Goal: Task Accomplishment & Management: Manage account settings

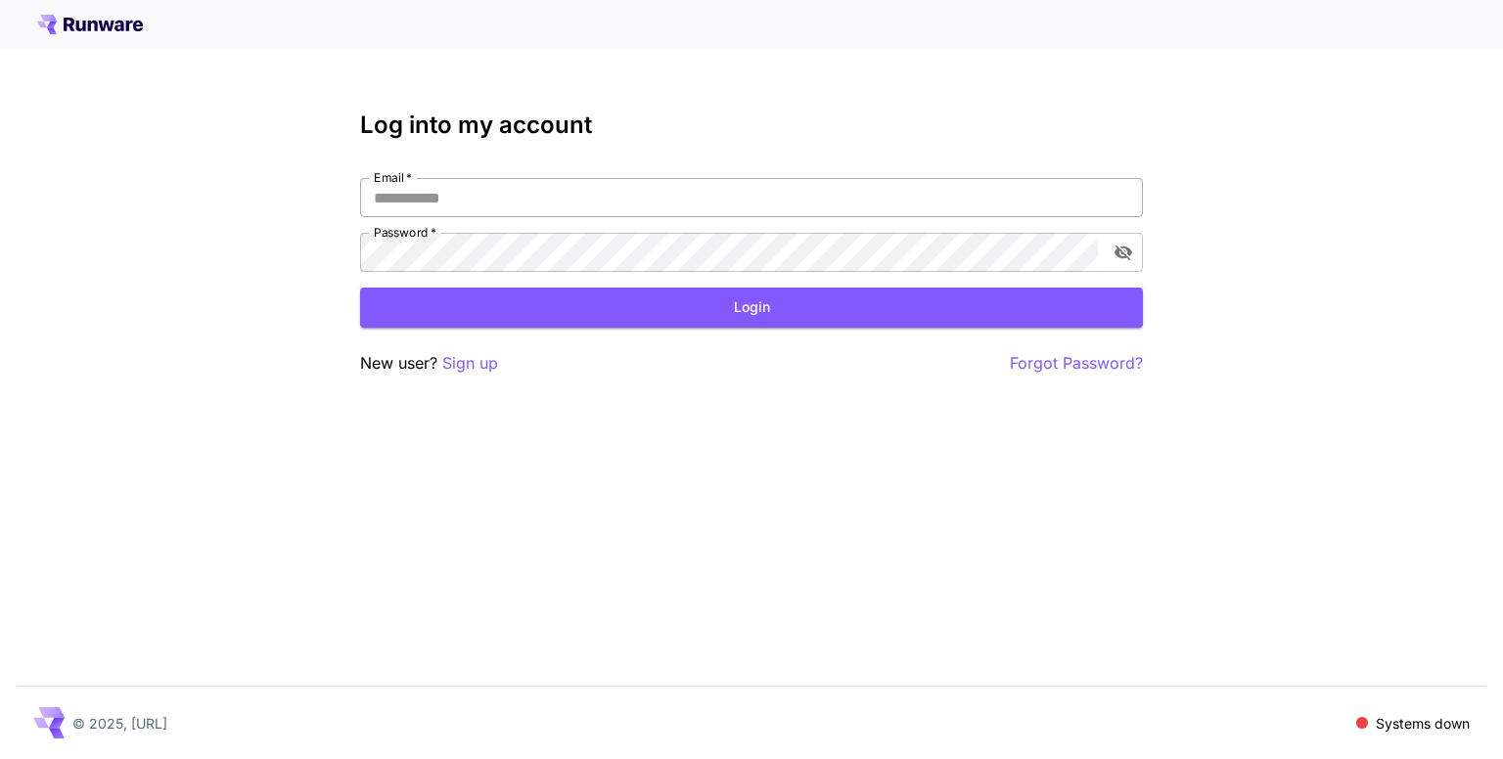
click at [988, 181] on input "Email   *" at bounding box center [751, 197] width 783 height 39
type input "**********"
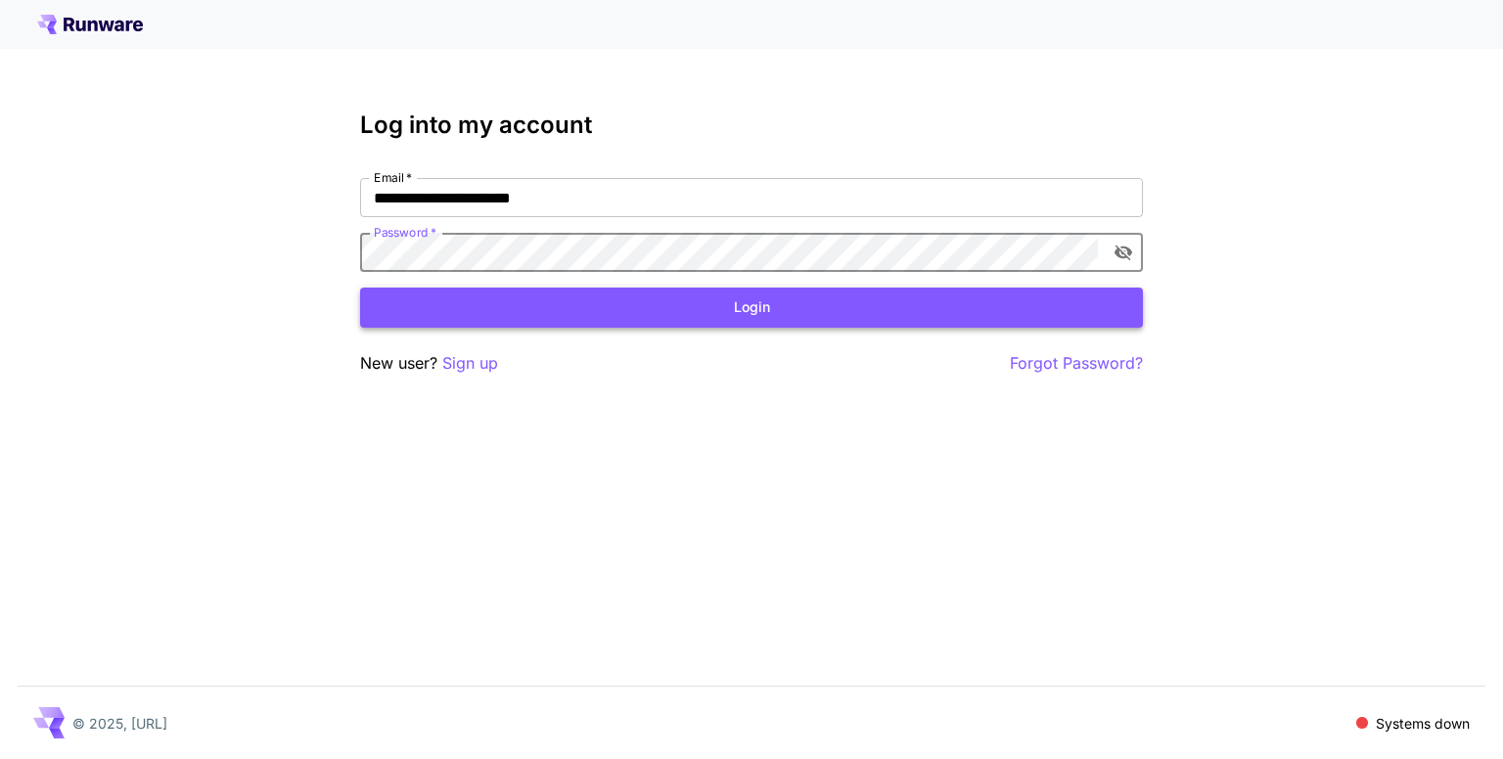
click at [825, 320] on button "Login" at bounding box center [751, 308] width 783 height 40
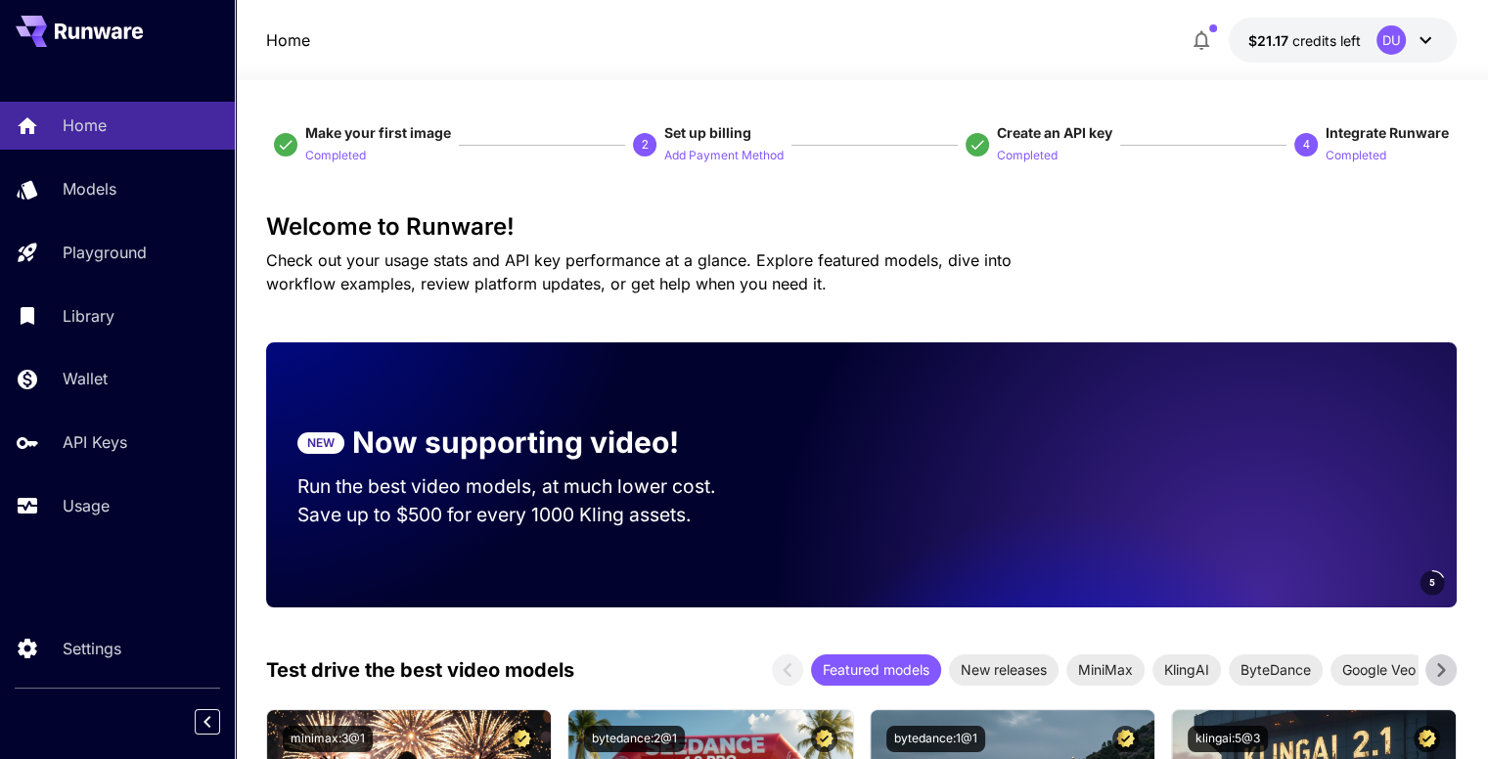
click at [1421, 45] on icon at bounding box center [1425, 39] width 23 height 23
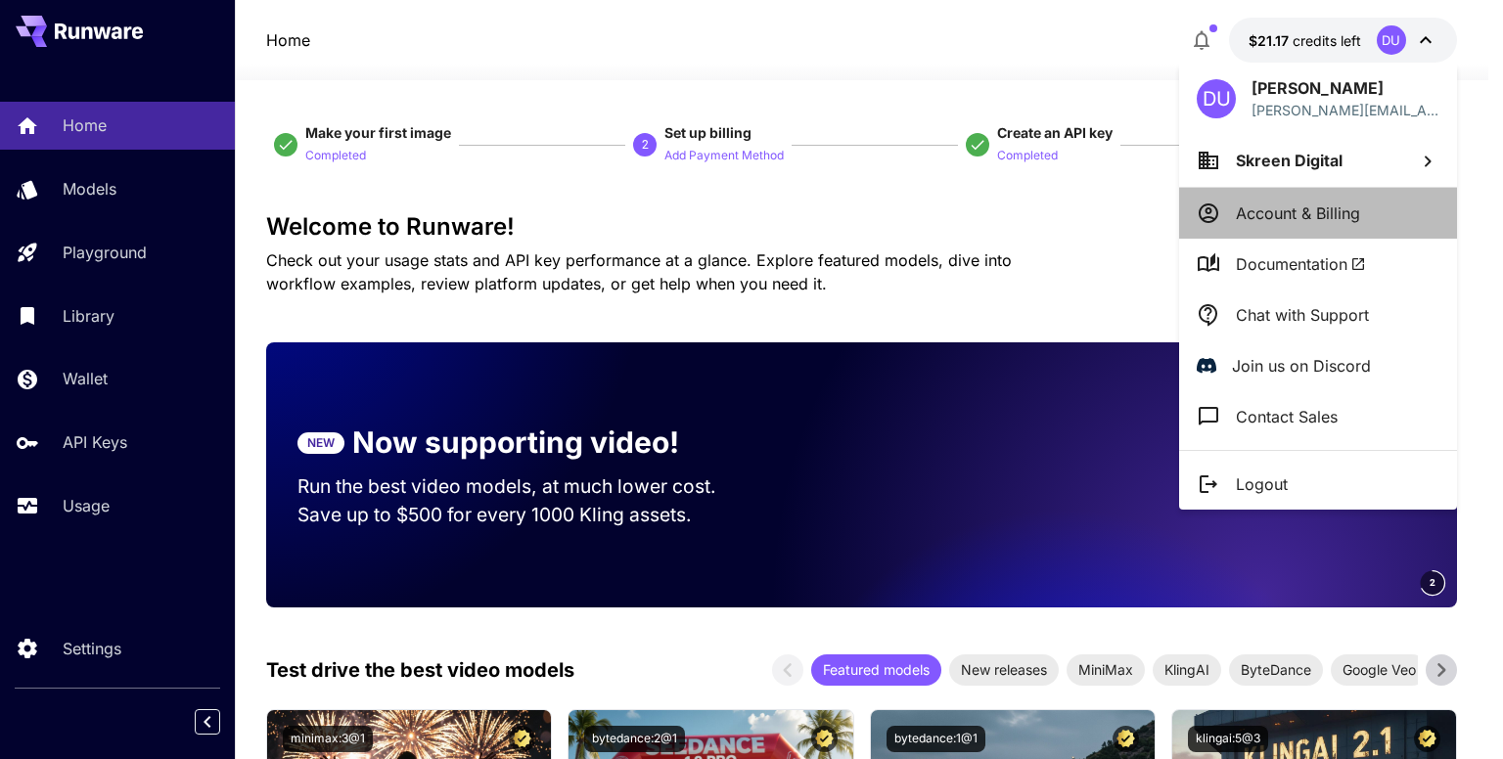
click at [1338, 202] on p "Account & Billing" at bounding box center [1298, 213] width 124 height 23
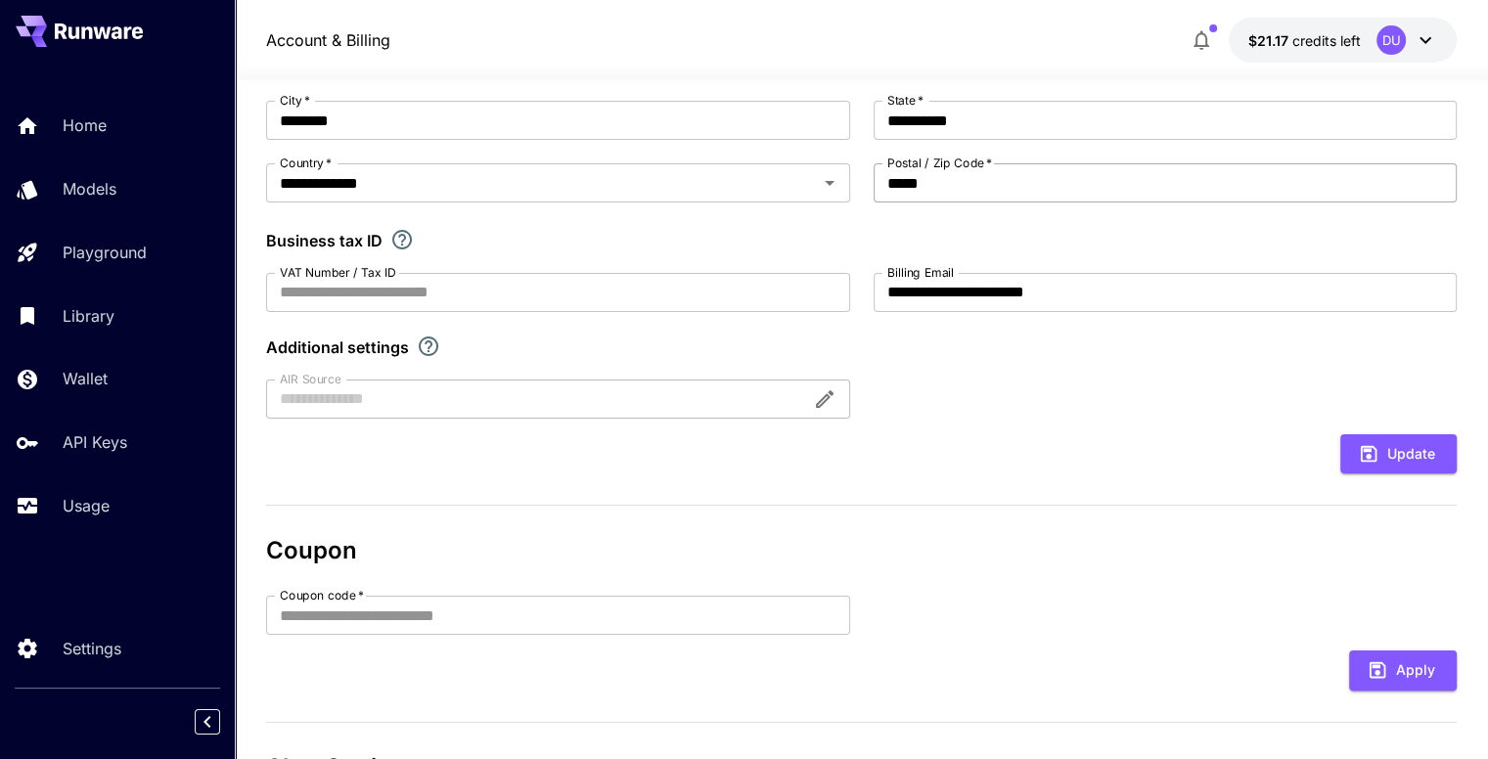
scroll to position [294, 0]
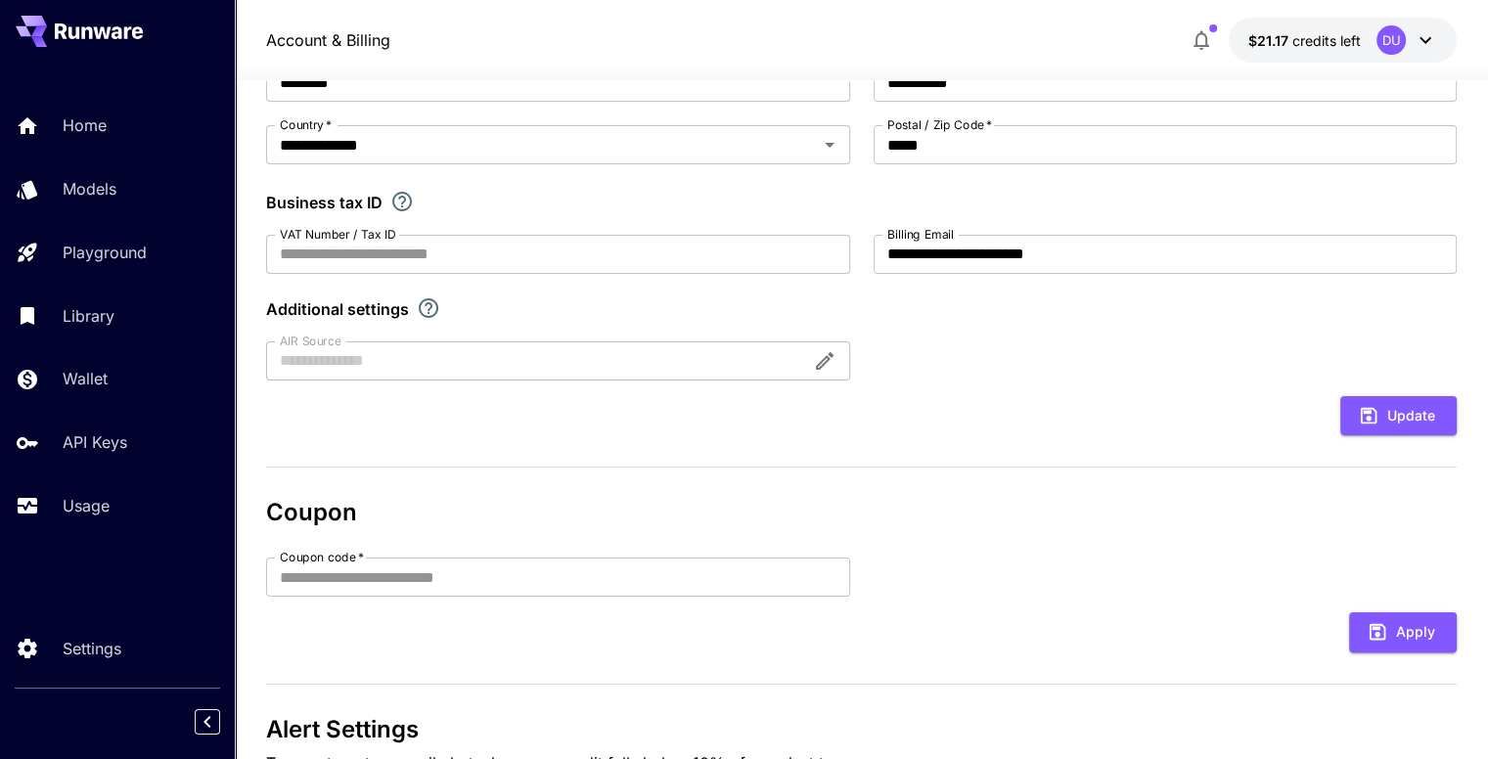
click at [1260, 44] on span "$21.17" at bounding box center [1270, 40] width 44 height 17
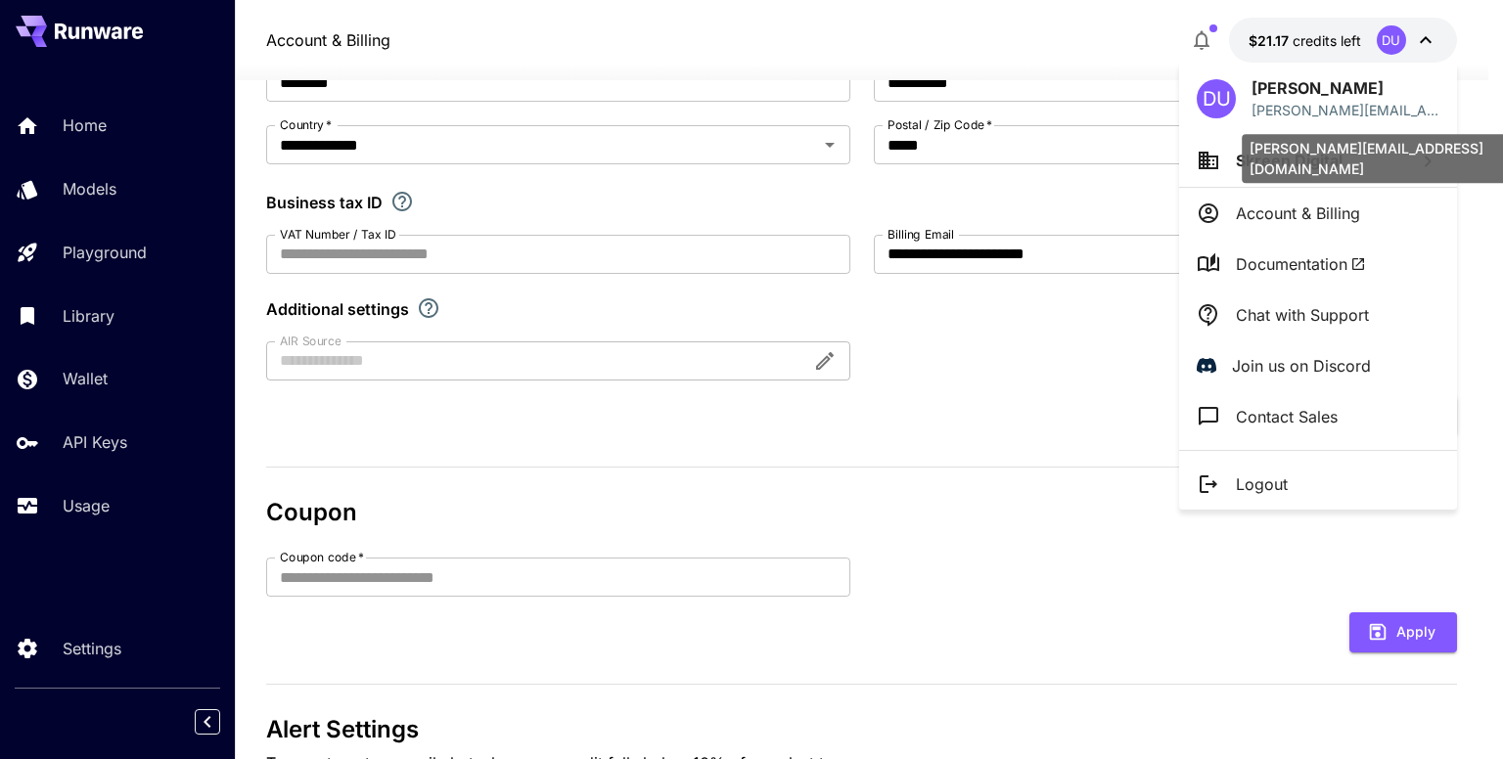
click at [1275, 100] on p "[PERSON_NAME][EMAIL_ADDRESS][DOMAIN_NAME]" at bounding box center [1345, 110] width 188 height 21
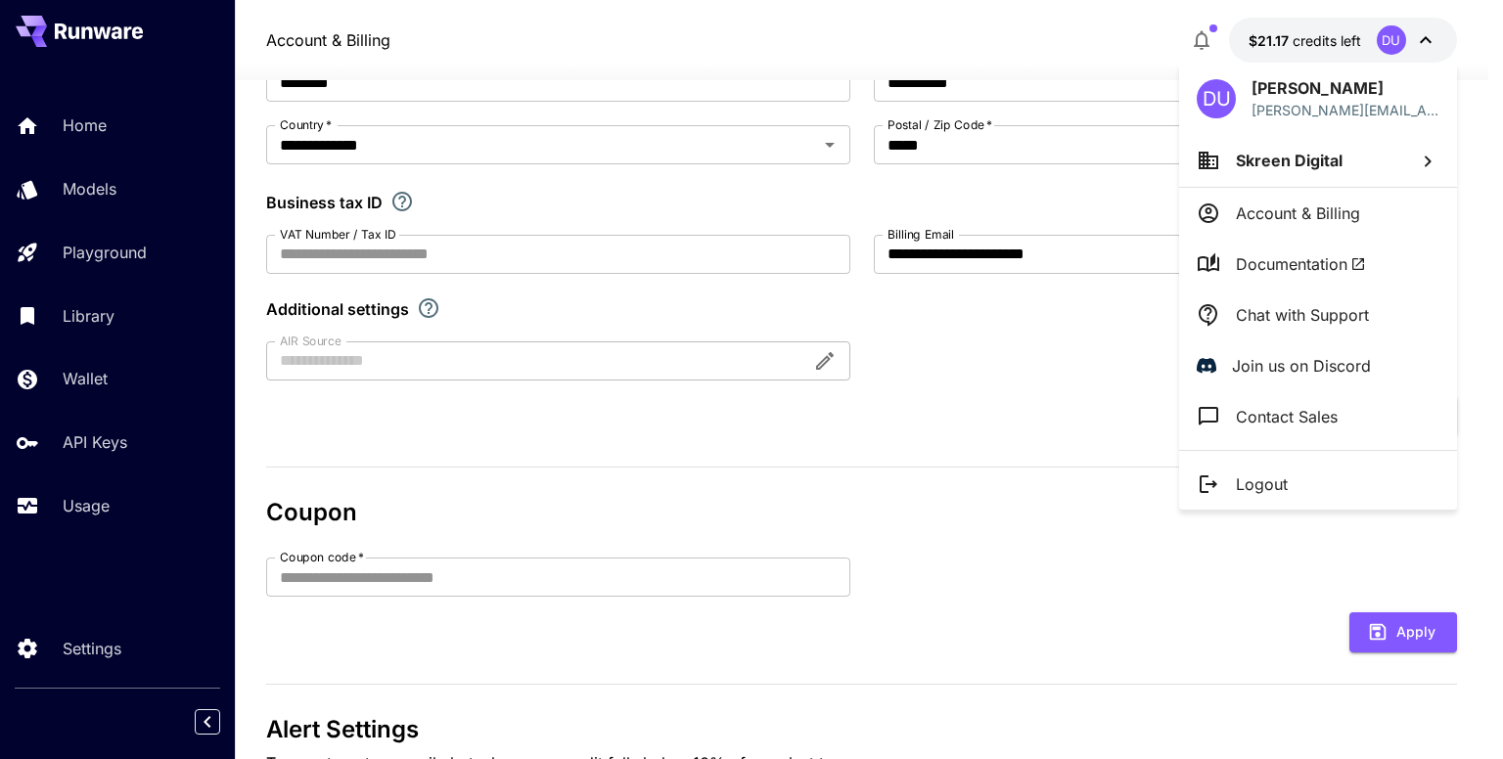
click at [90, 505] on div at bounding box center [751, 379] width 1503 height 759
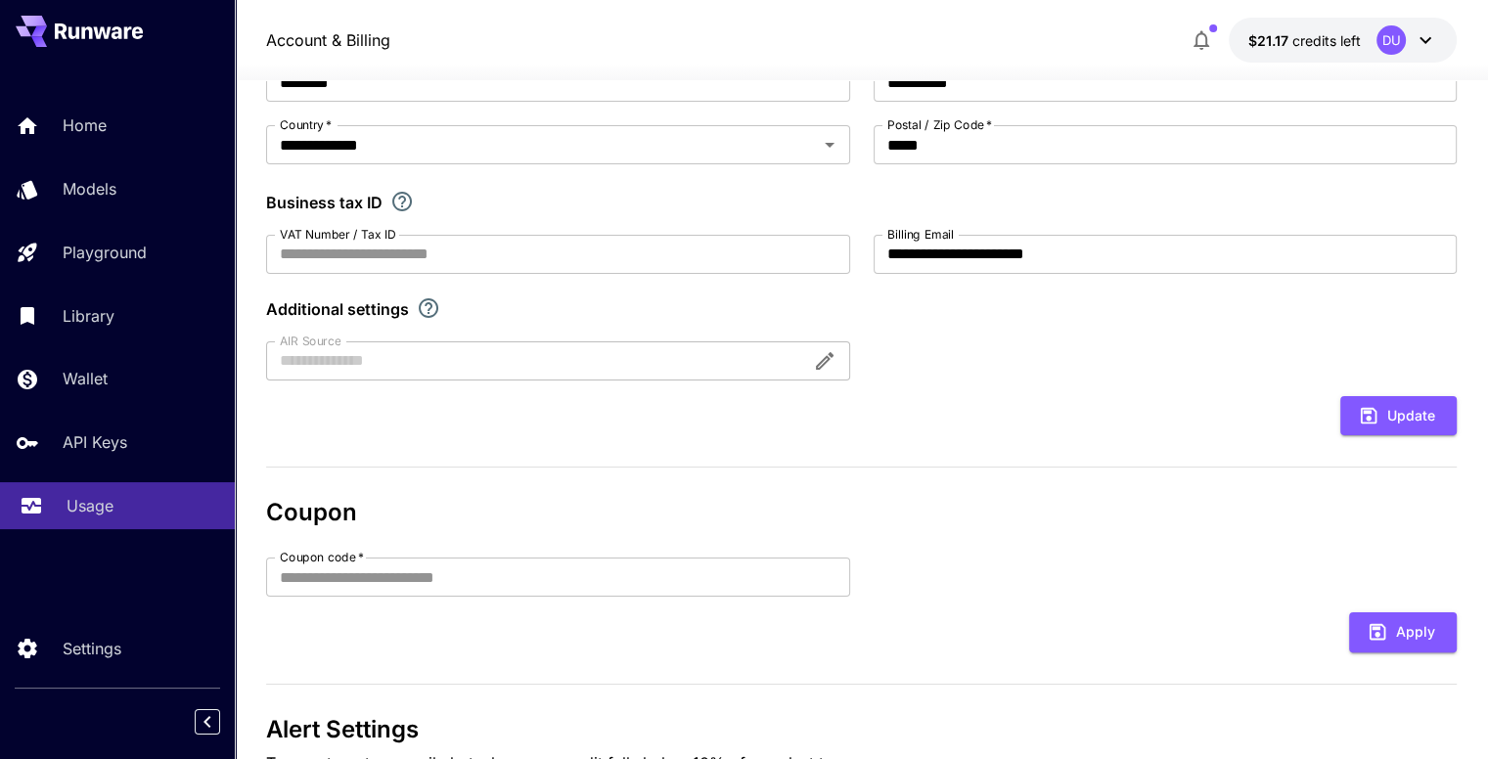
click at [89, 511] on p "Usage" at bounding box center [90, 505] width 47 height 23
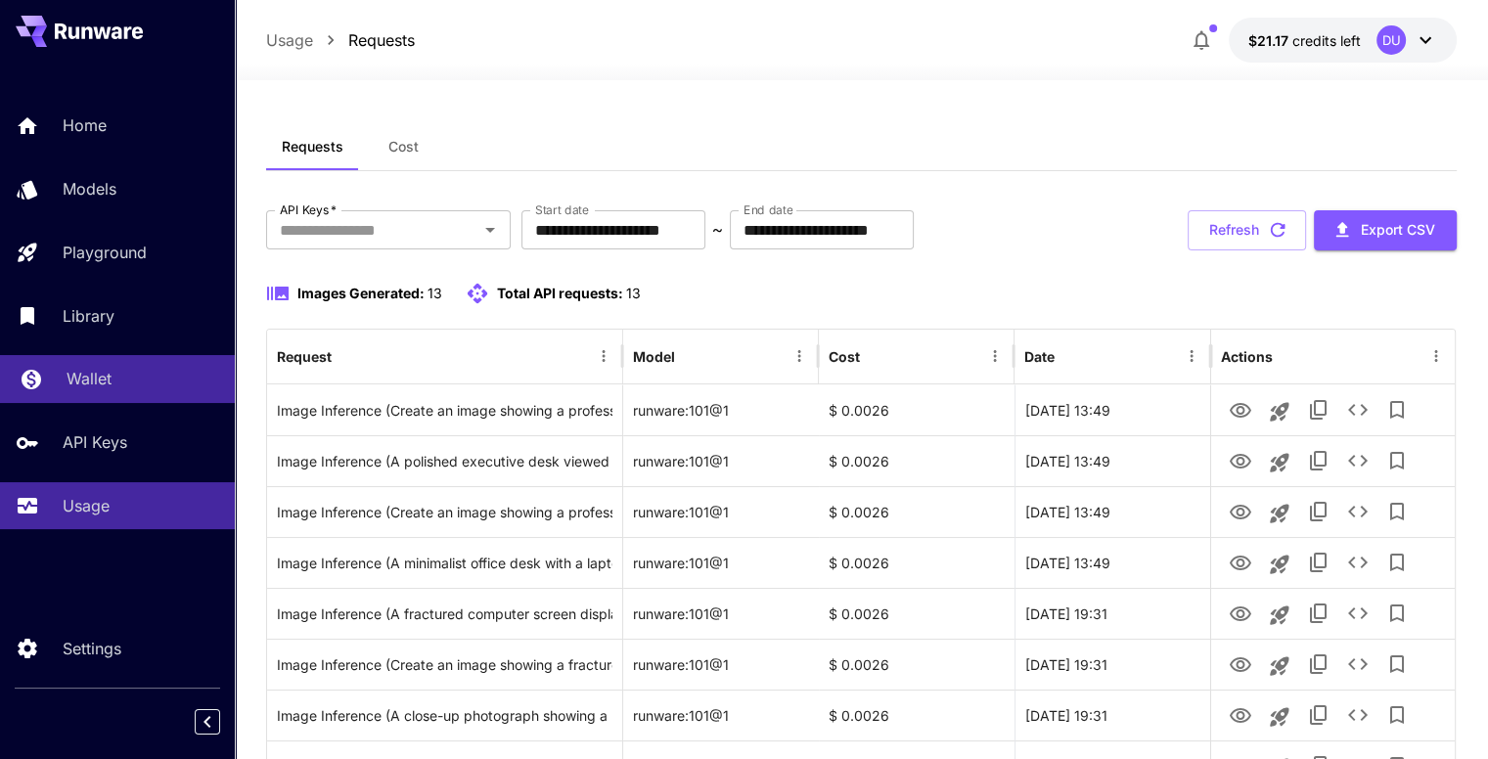
click at [99, 387] on p "Wallet" at bounding box center [89, 378] width 45 height 23
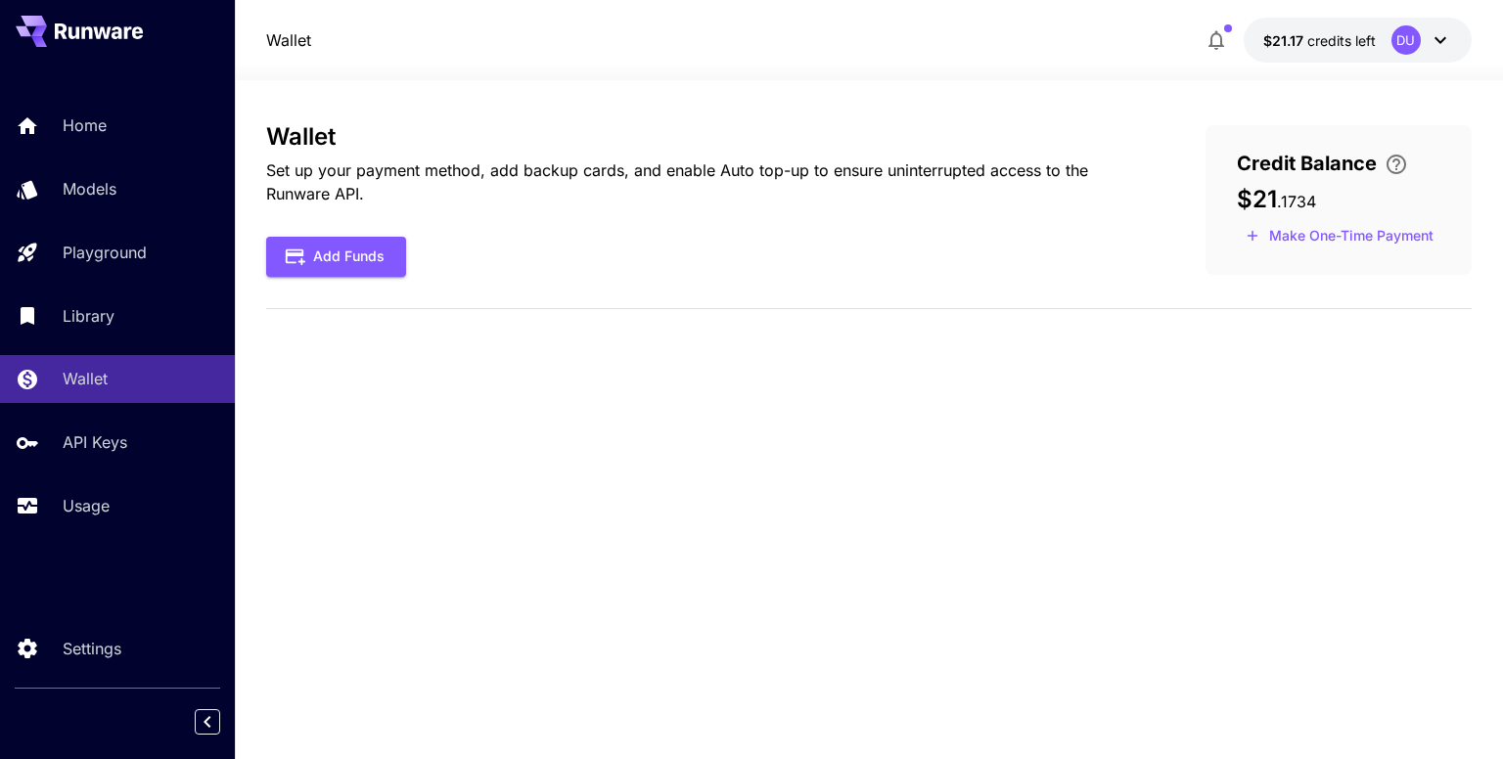
click at [1213, 40] on icon "button" at bounding box center [1215, 39] width 23 height 23
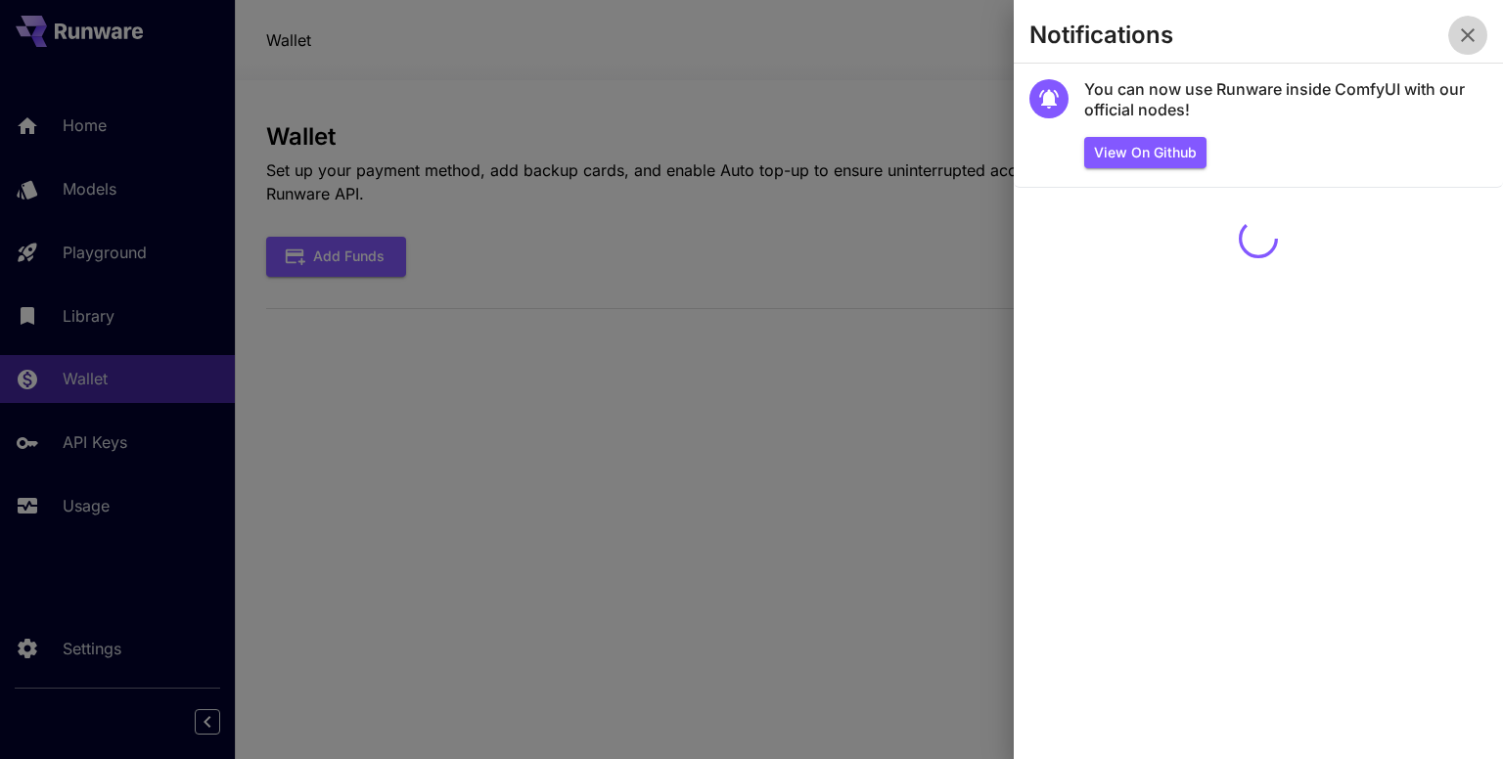
click at [1479, 35] on button "button" at bounding box center [1467, 35] width 39 height 39
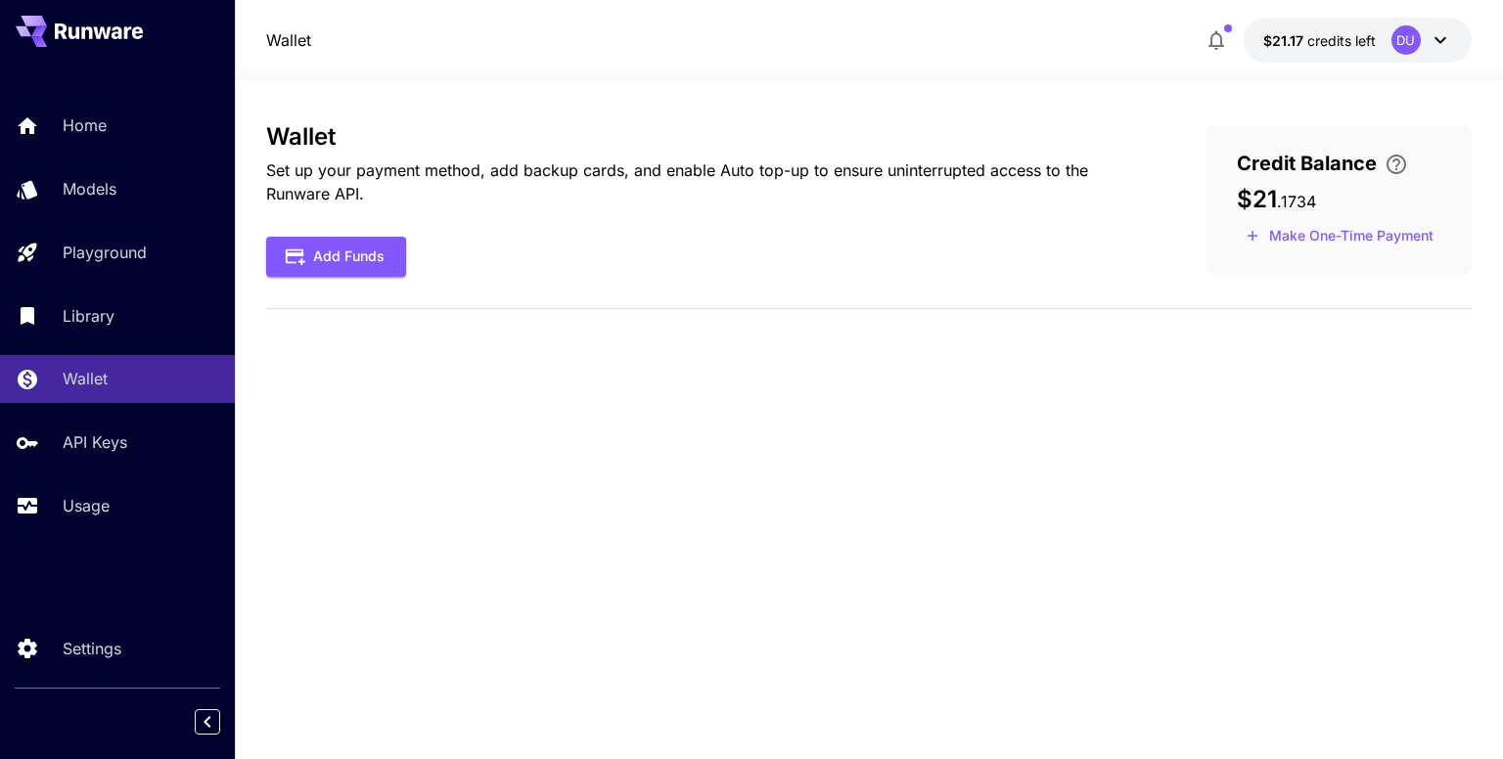
drag, startPoint x: 867, startPoint y: 289, endPoint x: 691, endPoint y: 324, distance: 179.6
click at [691, 324] on div "Wallet Set up your payment method, add backup cards, and enable Auto top-up to …" at bounding box center [868, 419] width 1204 height 593
